Goal: Information Seeking & Learning: Find specific fact

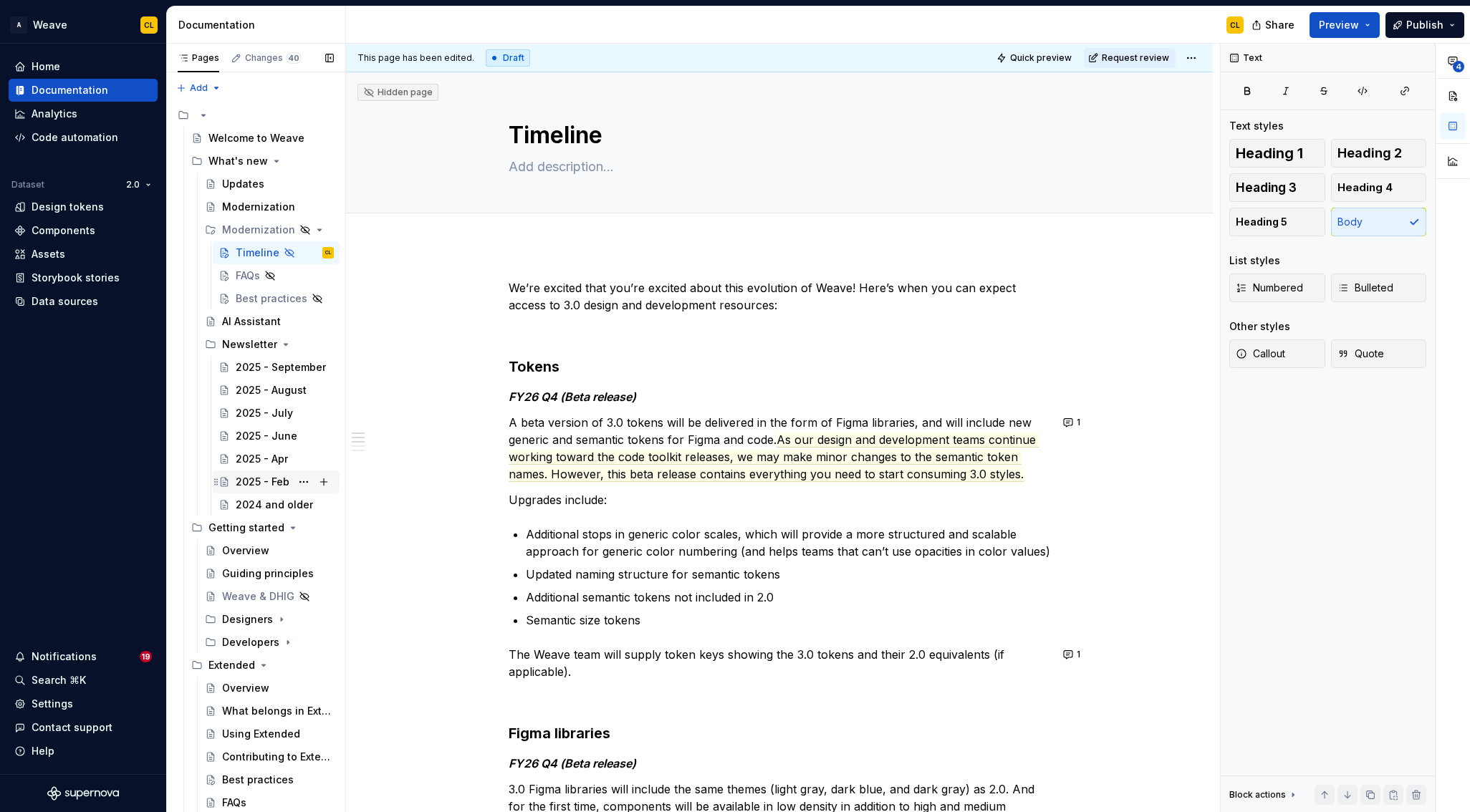
scroll to position [207, 0]
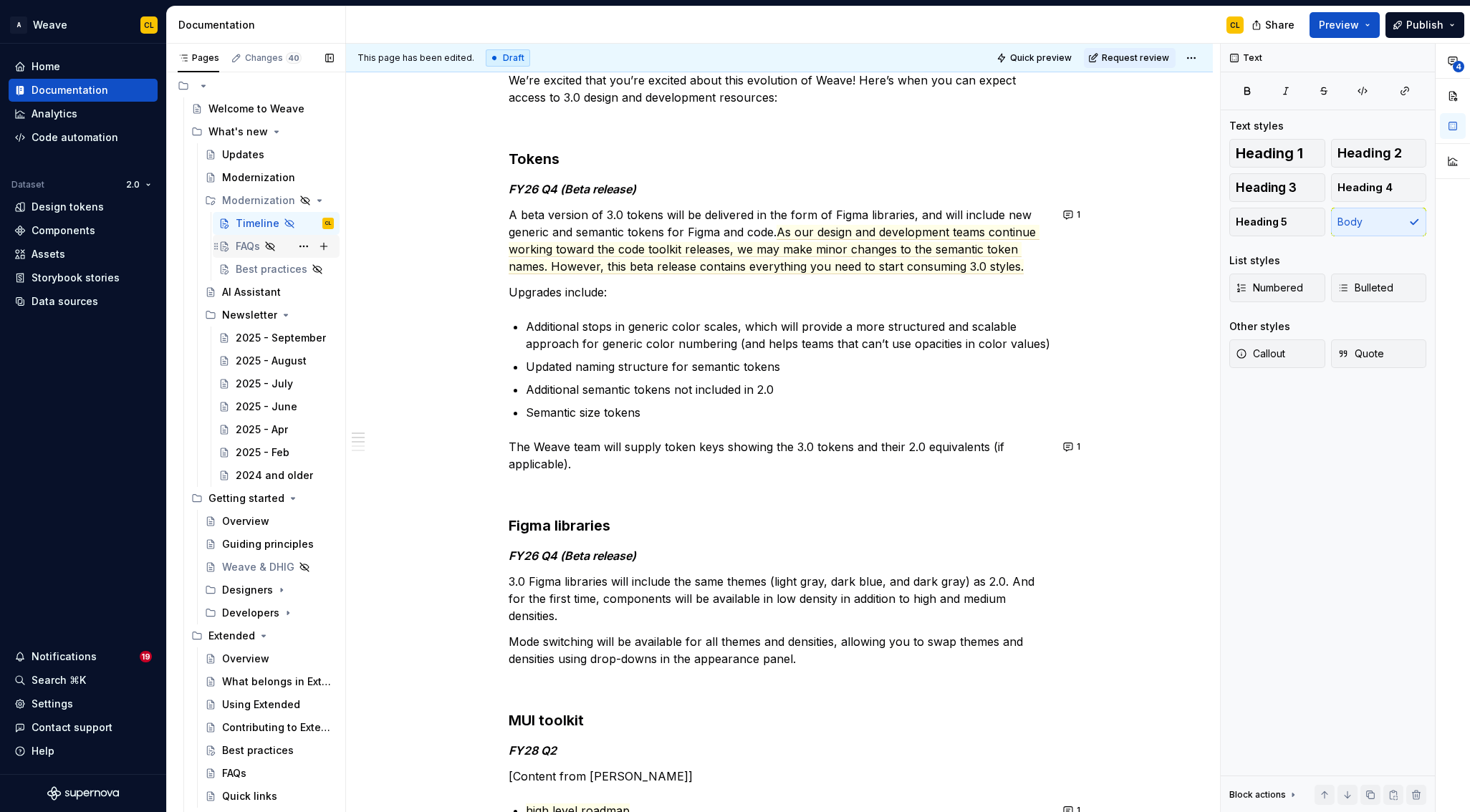
click at [246, 247] on div "FAQs" at bounding box center [248, 247] width 24 height 15
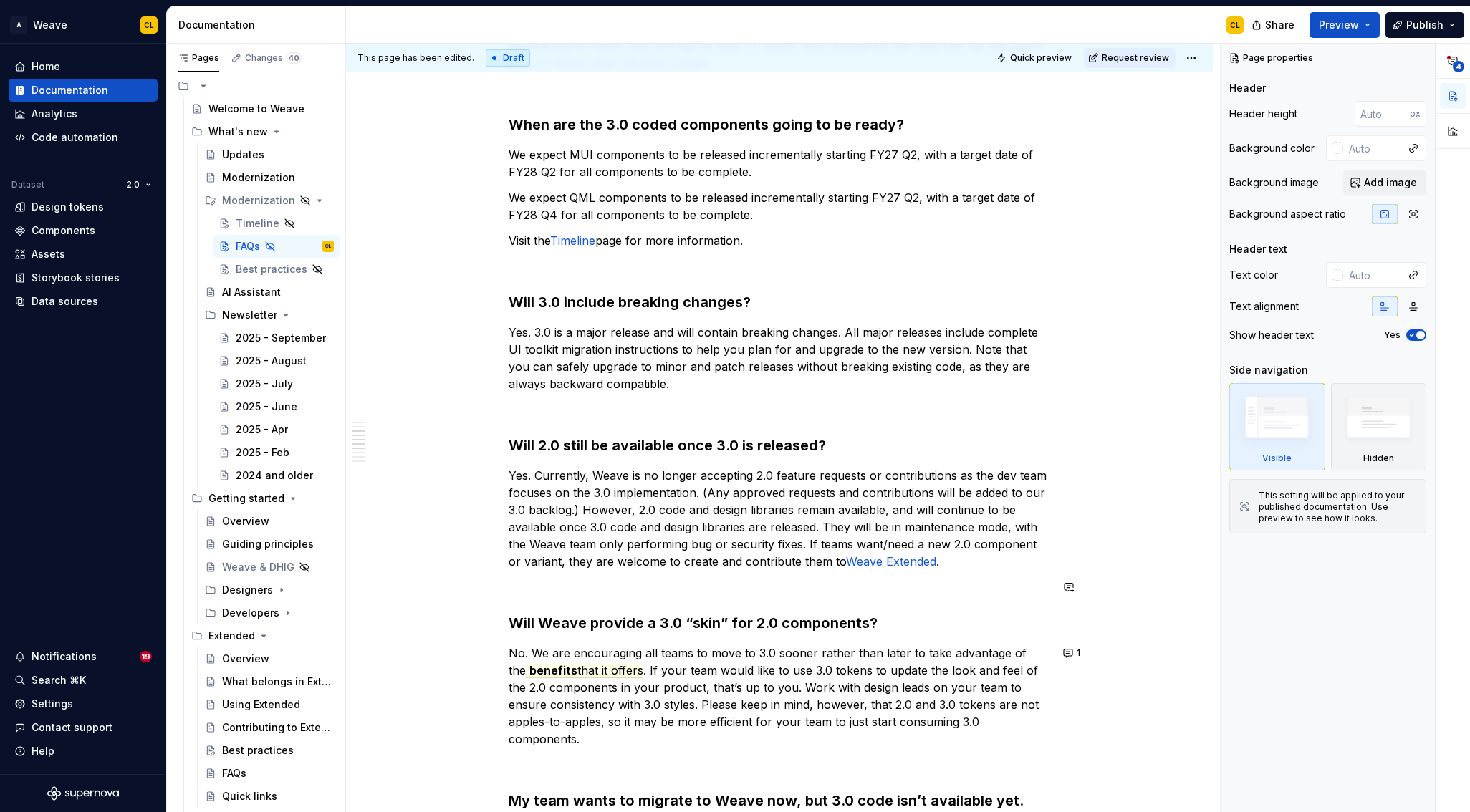
scroll to position [680, 0]
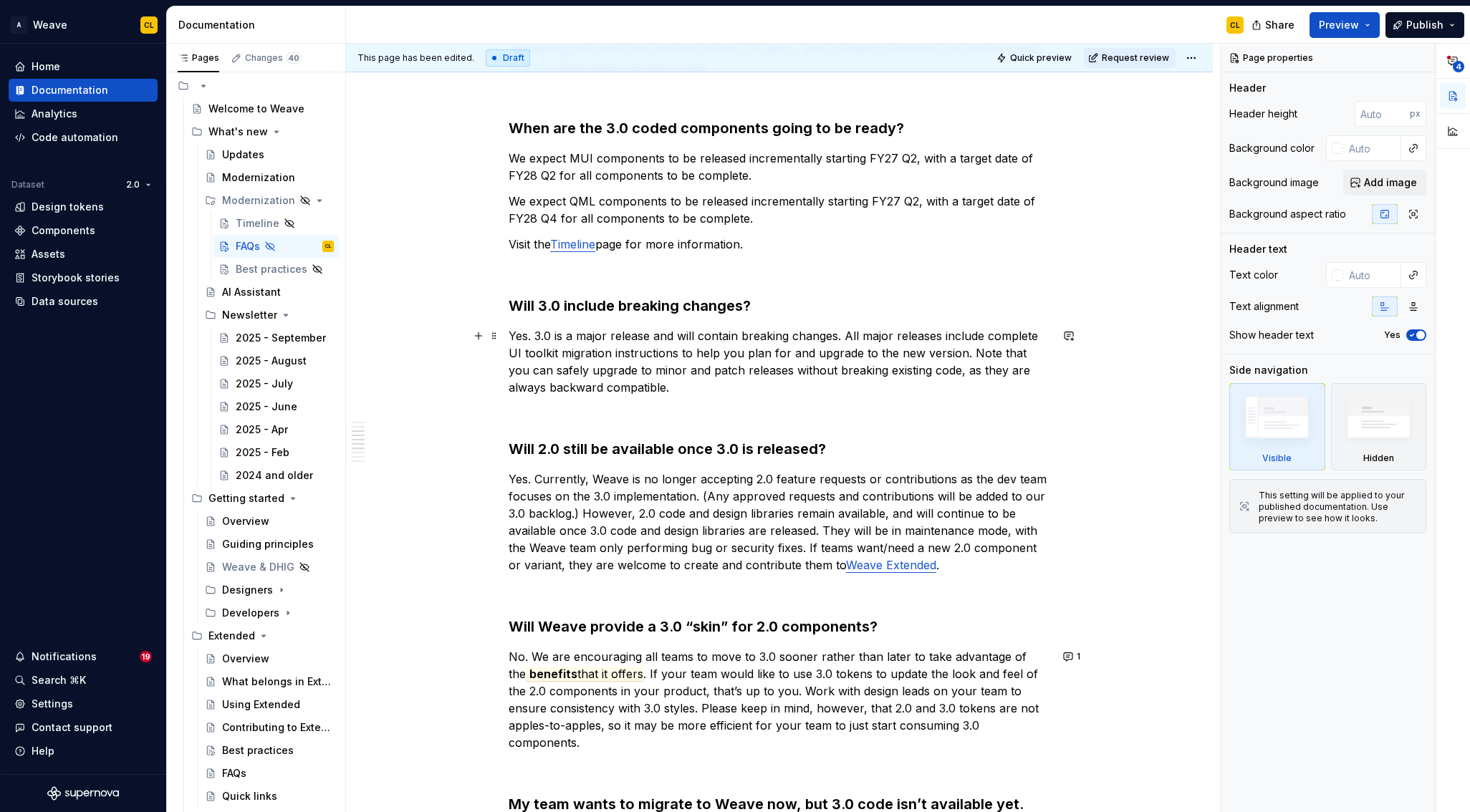
type textarea "*"
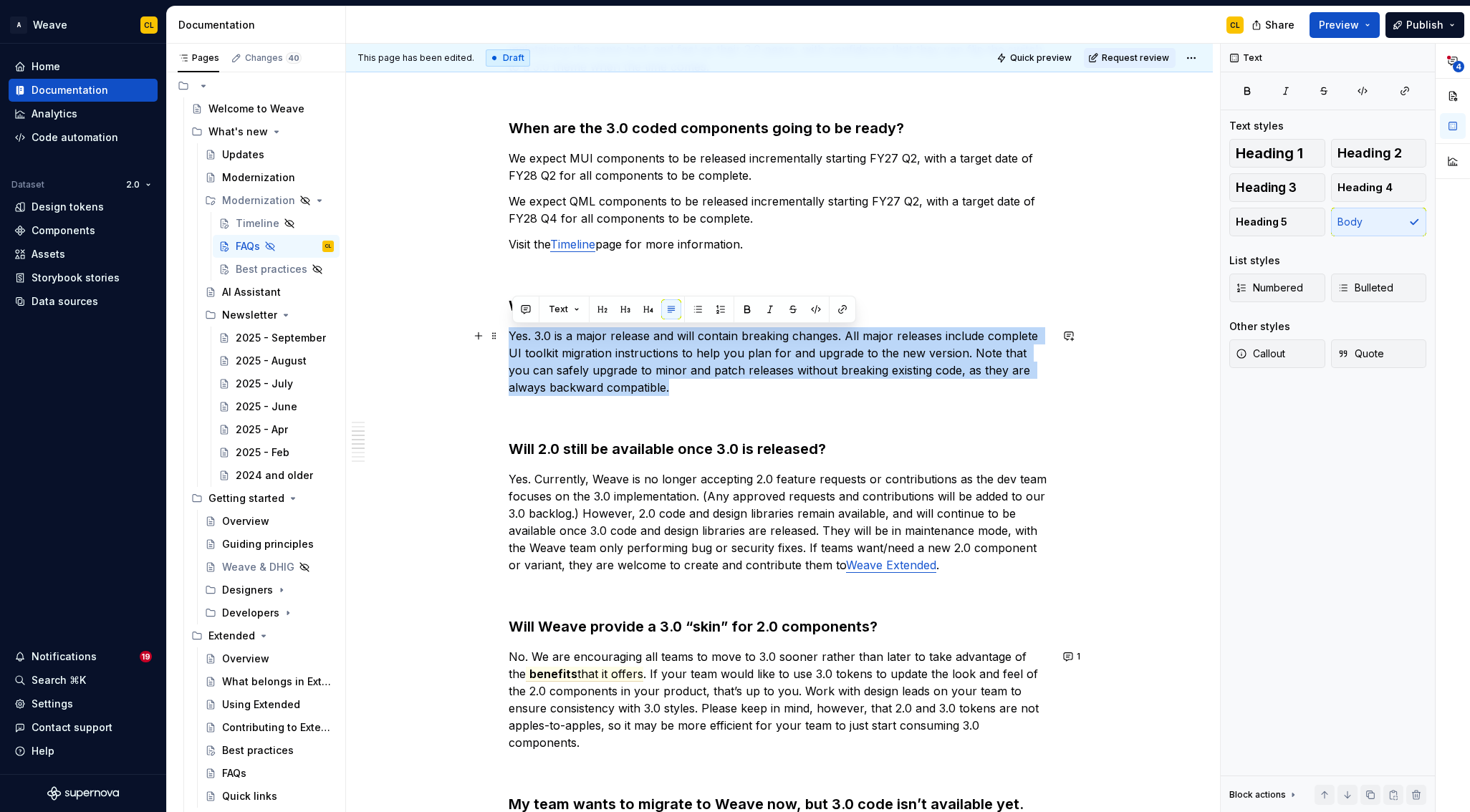
drag, startPoint x: 514, startPoint y: 335, endPoint x: 632, endPoint y: 387, distance: 128.9
click at [632, 387] on p "Yes. 3.0 is a major release and will contain breaking changes. All major releas…" at bounding box center [780, 361] width 542 height 69
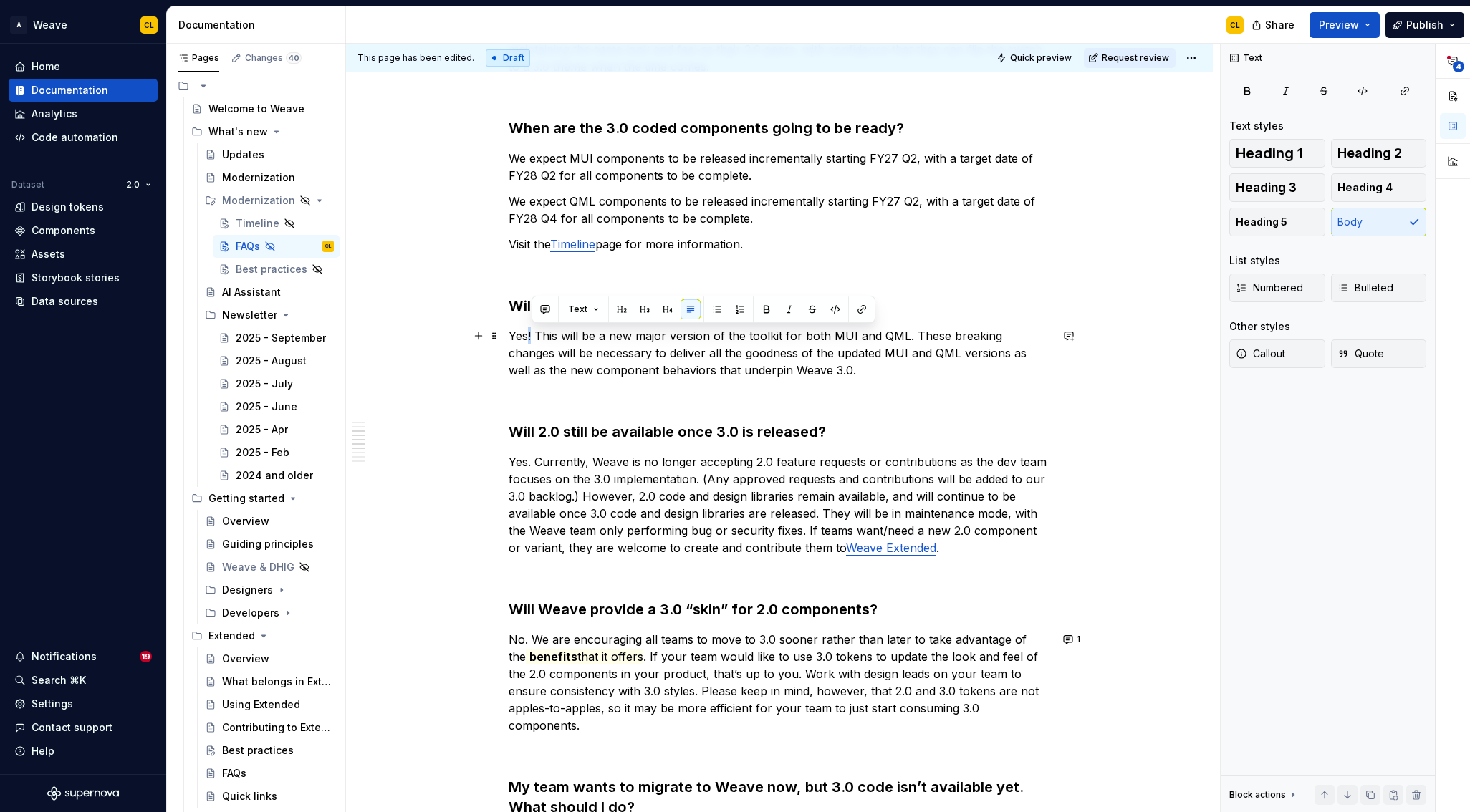
click at [534, 335] on p "Yes! This will be a new major version of the toolkit for both MUI and QML. Thes…" at bounding box center [780, 353] width 542 height 52
drag, startPoint x: 665, startPoint y: 340, endPoint x: 728, endPoint y: 351, distance: 64.0
click at [718, 352] on p "Yes. This will be a new major version of the toolkit for both MUI and QML. Thes…" at bounding box center [780, 353] width 542 height 52
drag, startPoint x: 735, startPoint y: 343, endPoint x: 667, endPoint y: 339, distance: 68.1
click at [732, 344] on p "Yes. This will be a new major version of the toolkit for both MUI and QML. Thes…" at bounding box center [780, 353] width 542 height 52
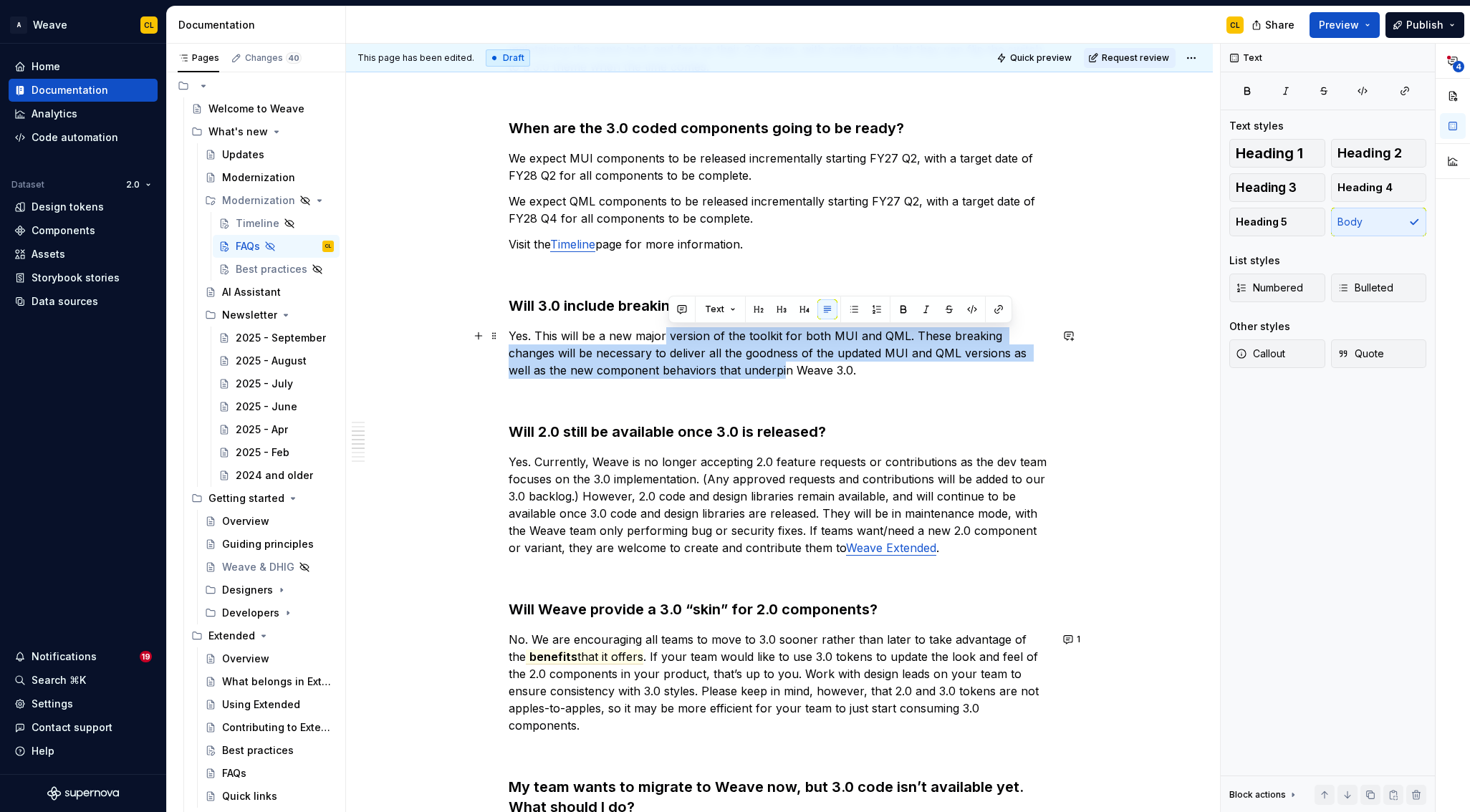
drag, startPoint x: 667, startPoint y: 338, endPoint x: 732, endPoint y: 366, distance: 70.8
click at [727, 368] on p "Yes. This will be a new major version of the toolkit for both MUI and QML. Thes…" at bounding box center [780, 353] width 542 height 52
click at [766, 351] on p "Yes. This will be a new major version of the toolkit for both MUI and QML. Thes…" at bounding box center [780, 353] width 542 height 52
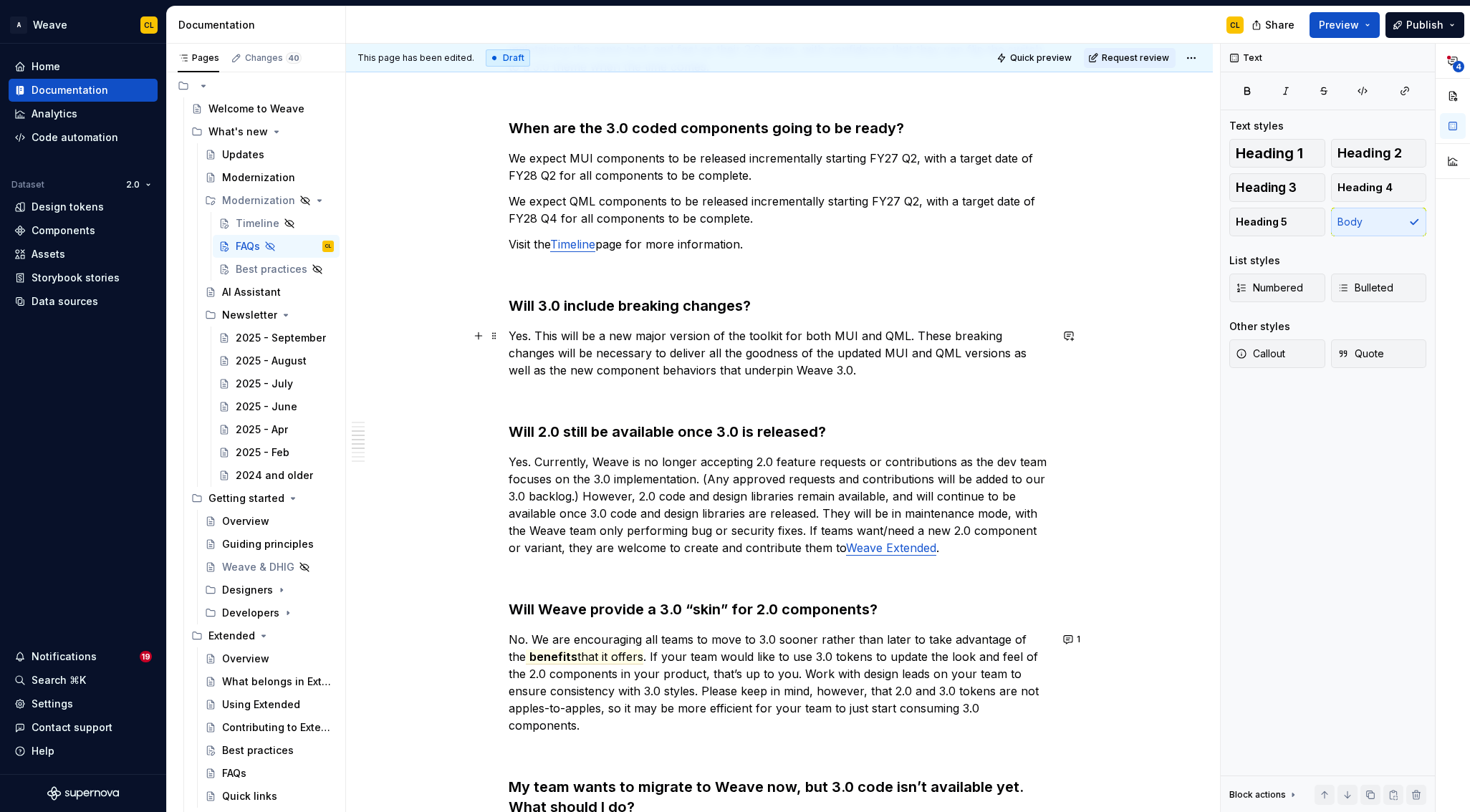
click at [678, 370] on p "Yes. This will be a new major version of the toolkit for both MUI and QML. Thes…" at bounding box center [780, 353] width 542 height 52
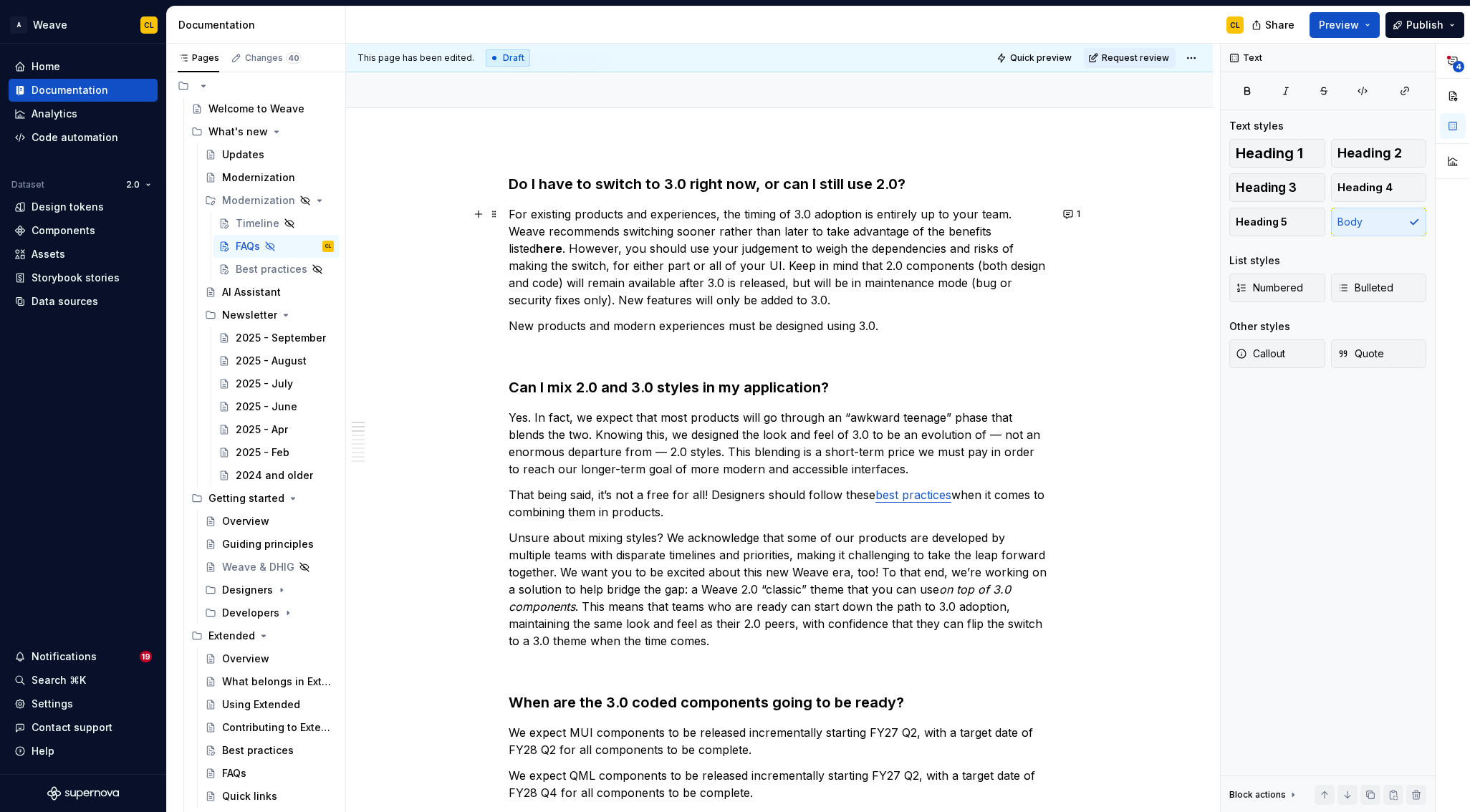
scroll to position [0, 0]
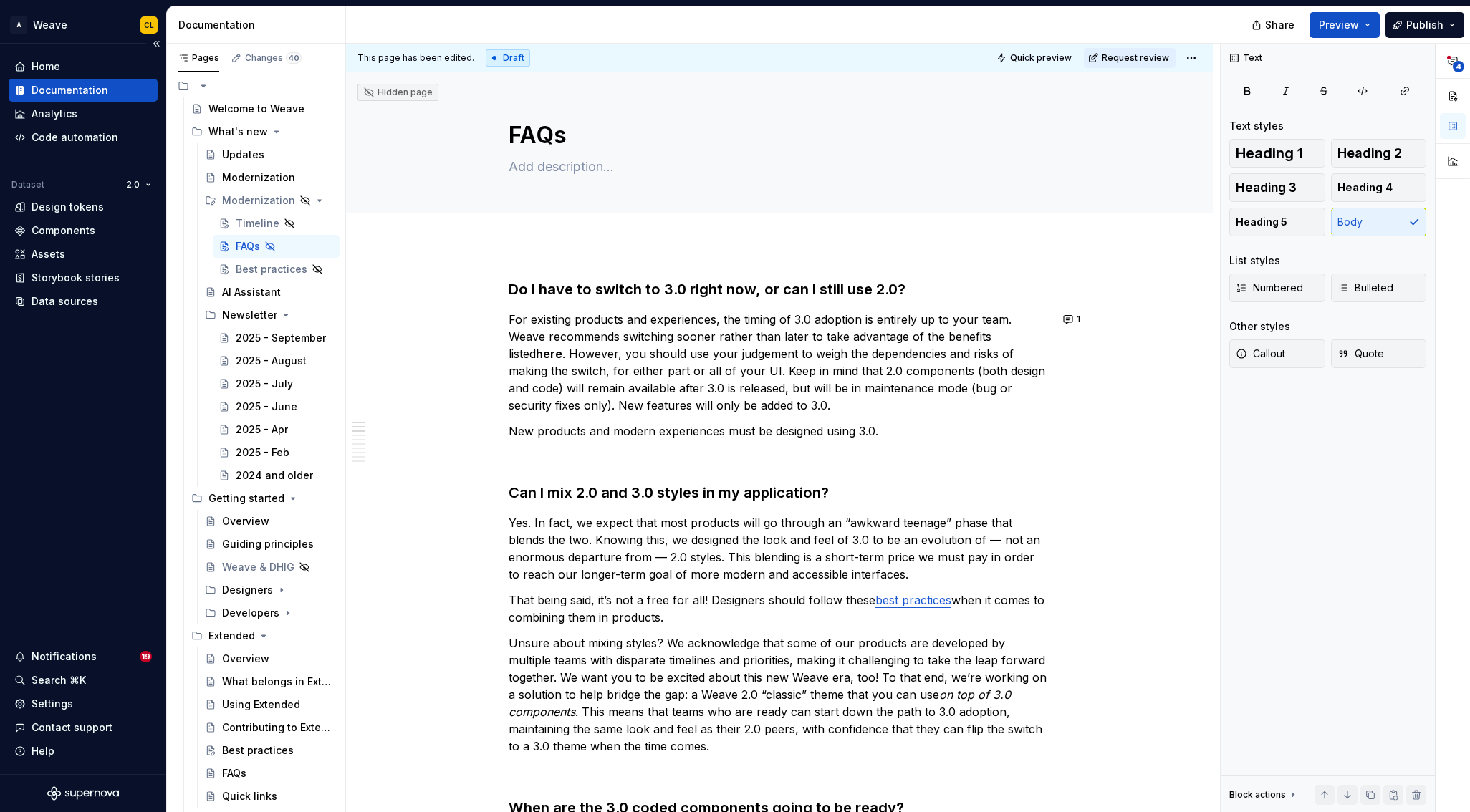
type textarea "*"
